Goal: Obtain resource: Obtain resource

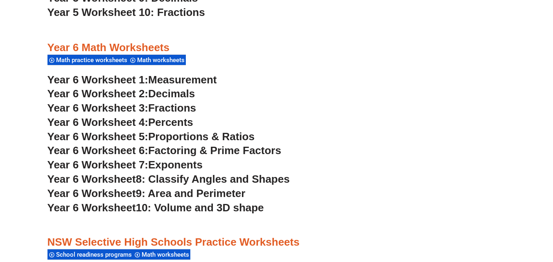
scroll to position [1719, 0]
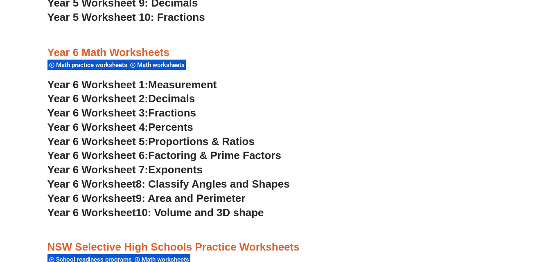
click at [171, 143] on span "Proportions & Ratios" at bounding box center [201, 141] width 106 height 12
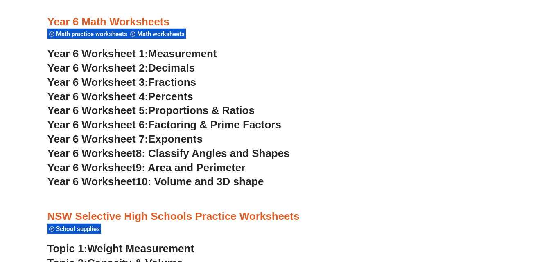
scroll to position [1805, 0]
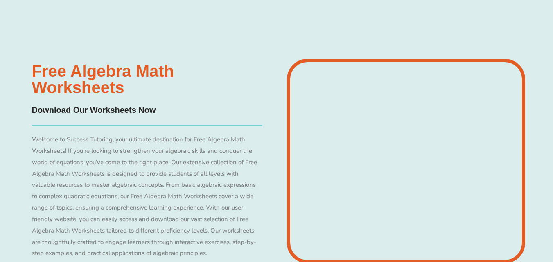
scroll to position [1802, 0]
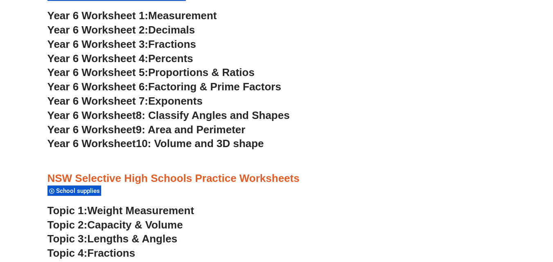
click at [174, 70] on span "Proportions & Ratios" at bounding box center [201, 72] width 106 height 12
click at [164, 59] on span "Percents" at bounding box center [170, 58] width 45 height 12
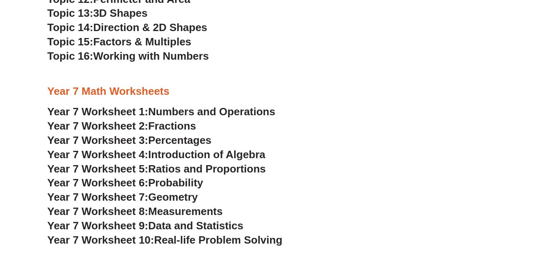
scroll to position [2212, 0]
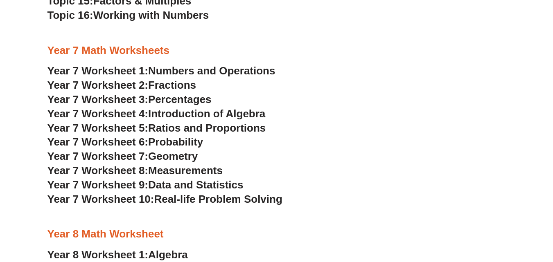
click at [194, 202] on span "Real-life Problem Solving" at bounding box center [218, 199] width 128 height 12
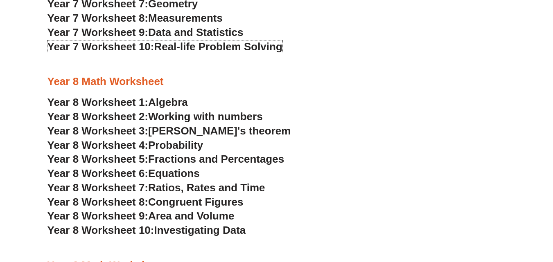
scroll to position [2375, 0]
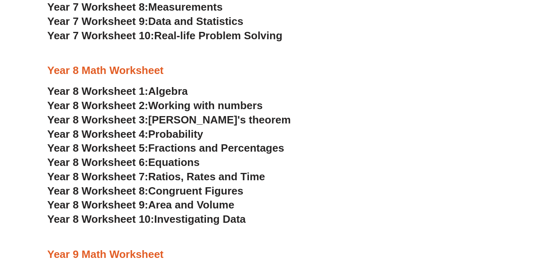
click at [176, 164] on span "Equations" at bounding box center [174, 162] width 52 height 12
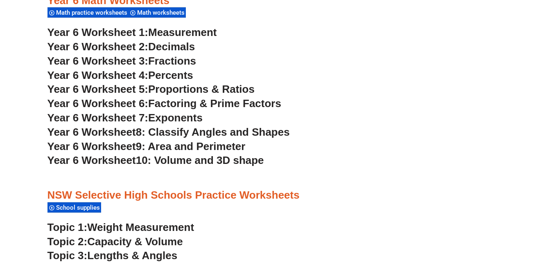
scroll to position [1762, 0]
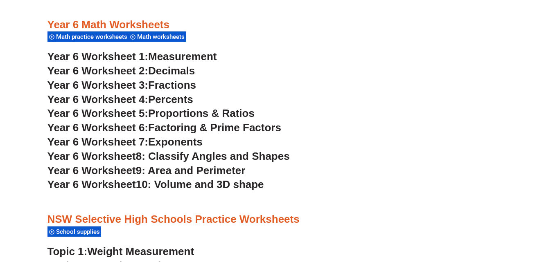
click at [193, 72] on span "Decimals" at bounding box center [171, 71] width 47 height 12
